Goal: Navigation & Orientation: Go to known website

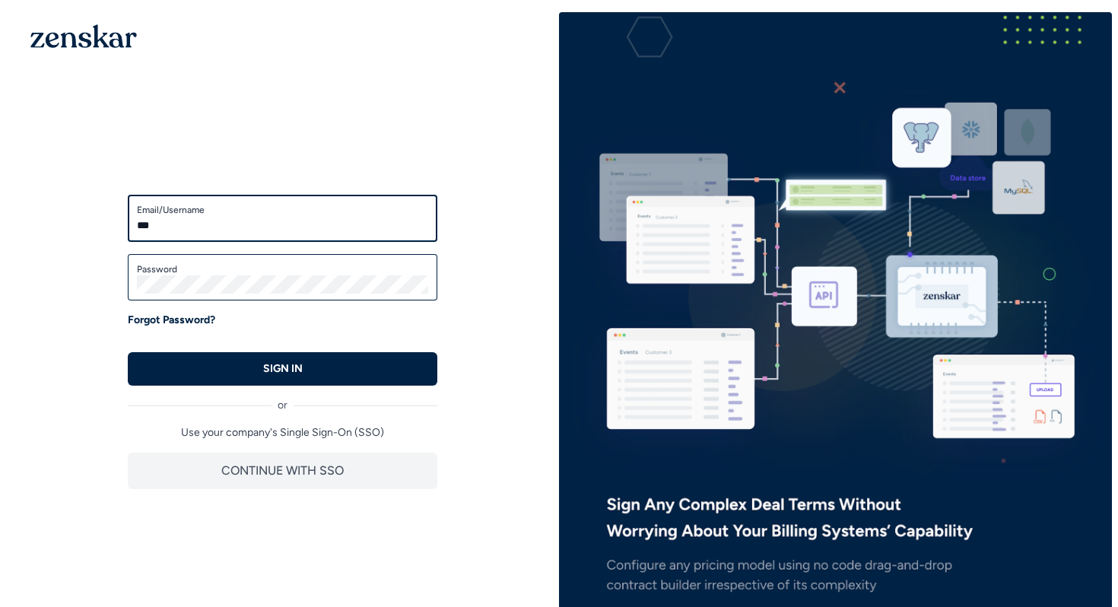
type input "**********"
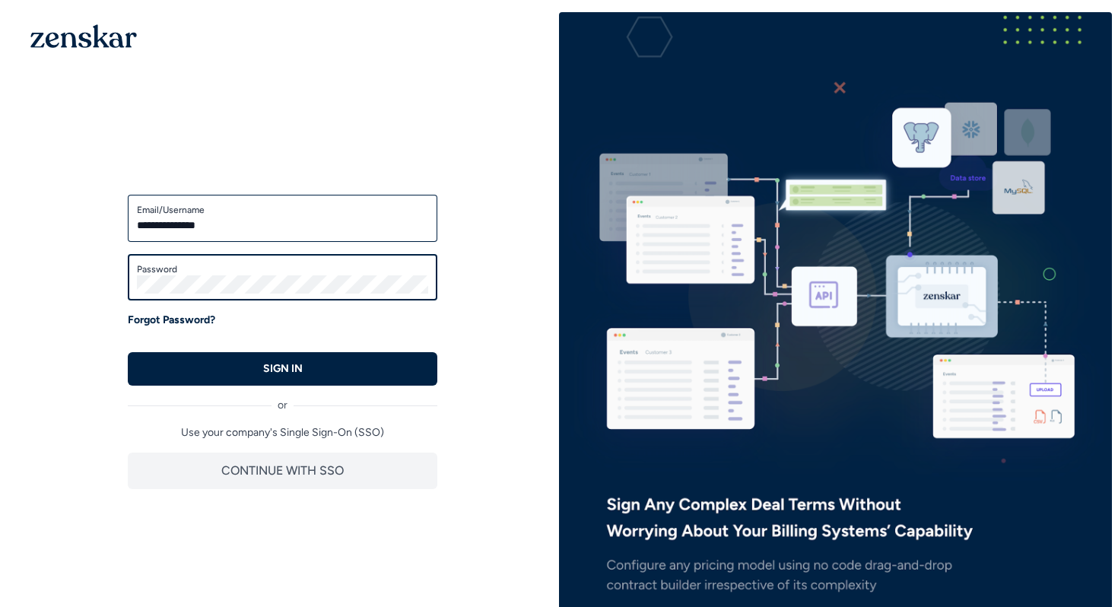
click at [128, 352] on button "SIGN IN" at bounding box center [282, 368] width 309 height 33
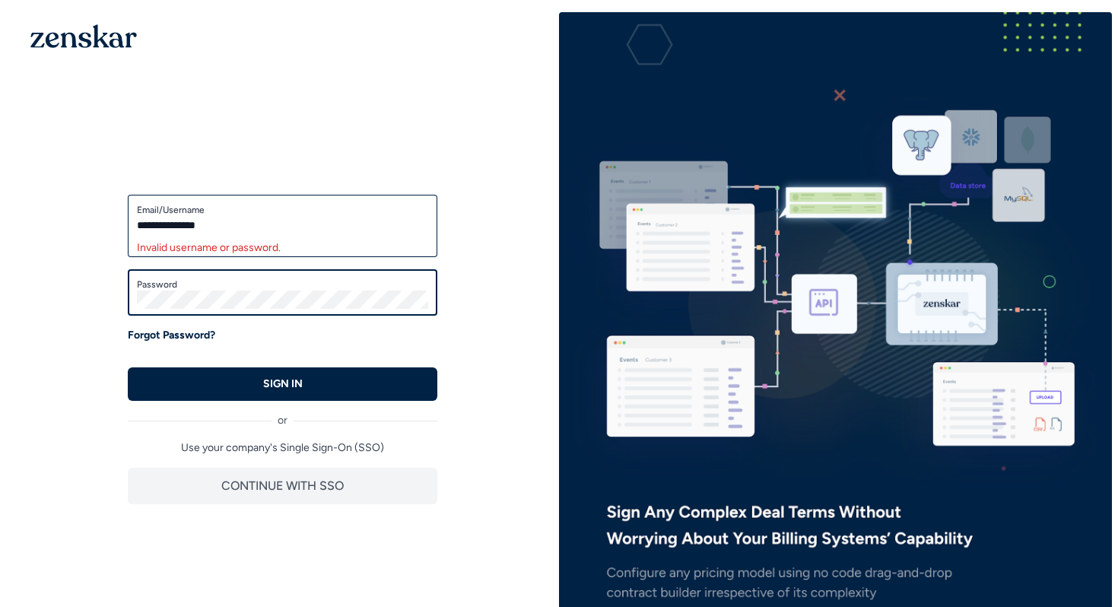
click at [128, 367] on button "SIGN IN" at bounding box center [282, 383] width 309 height 33
